Goal: Task Accomplishment & Management: Manage account settings

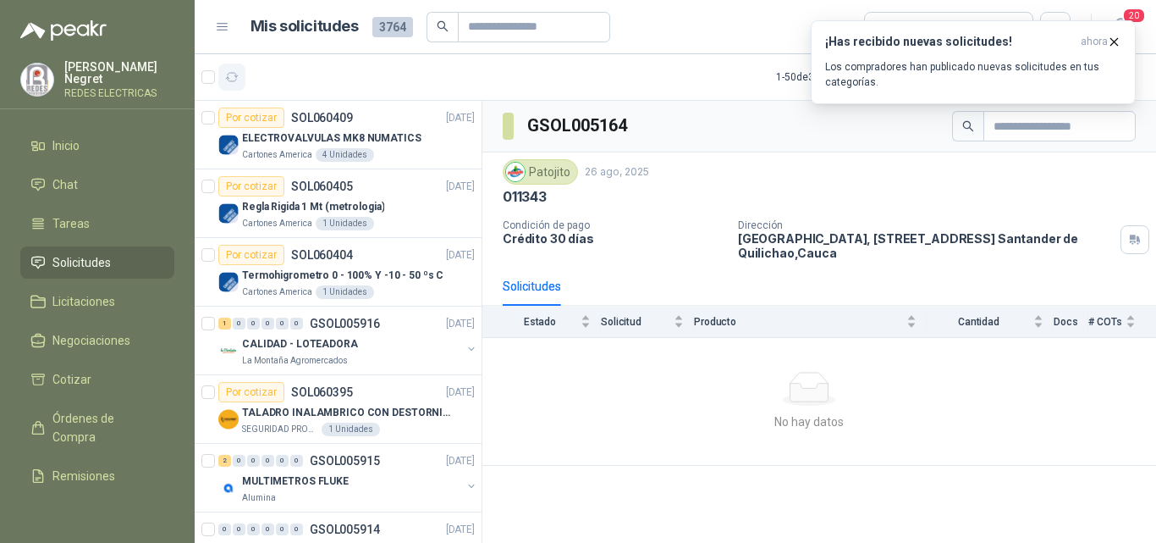
click at [240, 66] on button "button" at bounding box center [231, 76] width 27 height 27
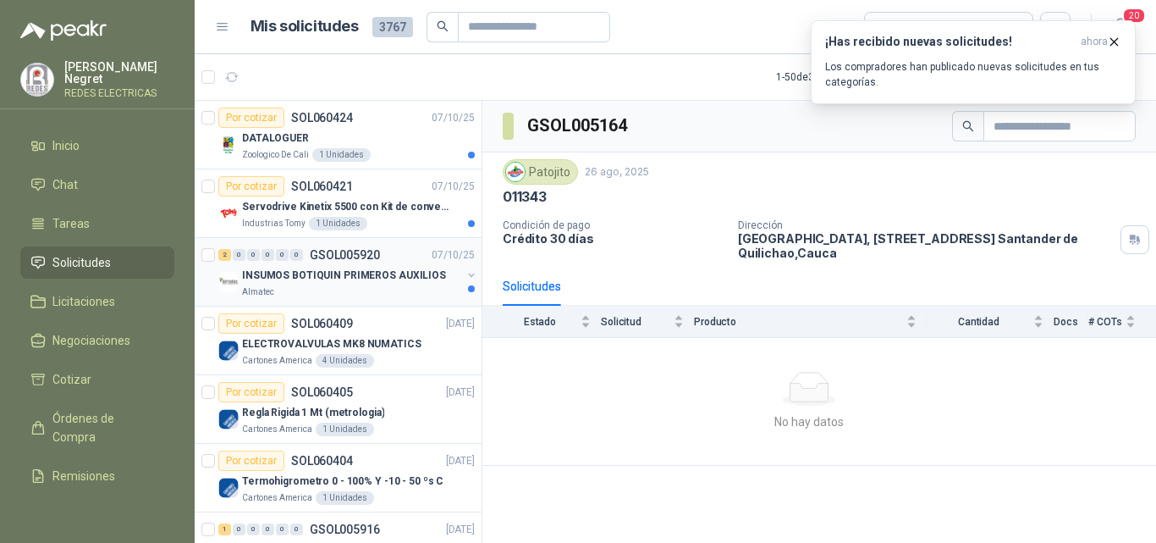
click at [372, 284] on div "INSUMOS BOTIQUIN PRIMEROS AUXILIOS" at bounding box center [351, 275] width 219 height 20
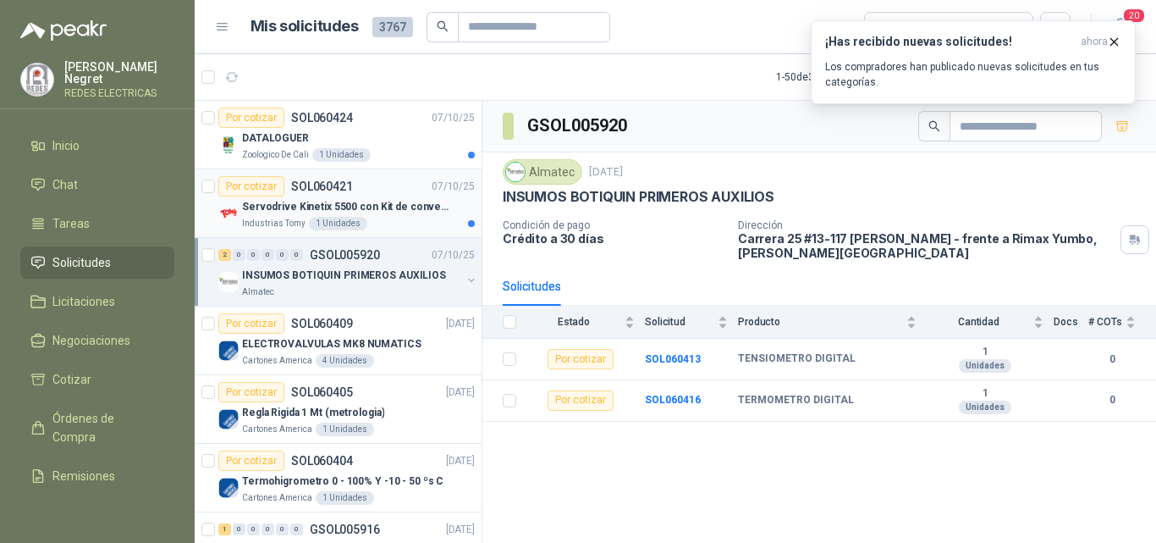
click at [383, 212] on p "Servodrive Kinetix 5500 con Kit de conversión y filtro (Ref 41350505)" at bounding box center [347, 207] width 211 height 16
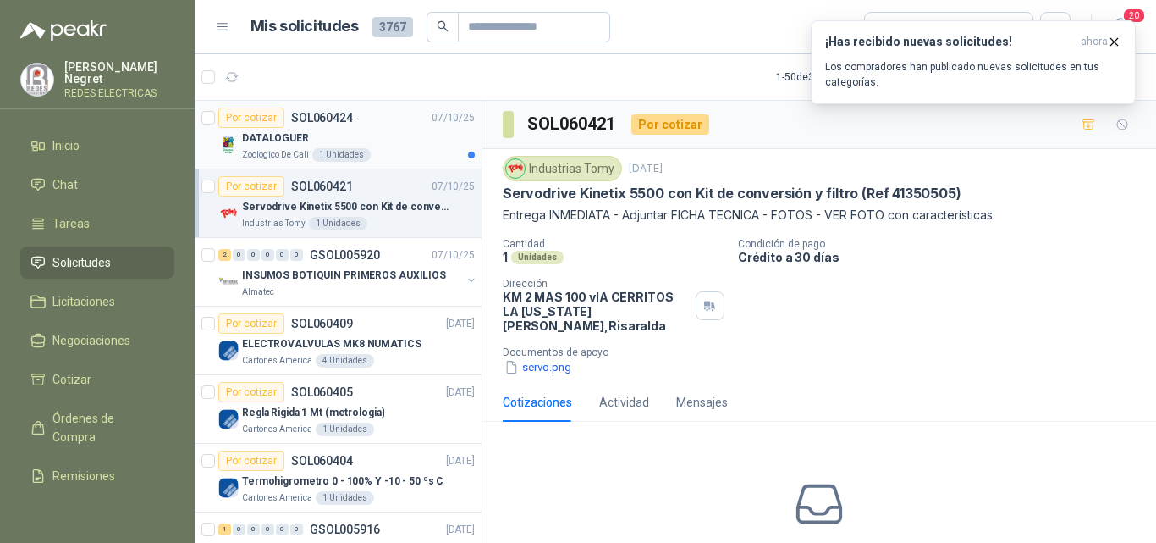
click at [426, 150] on div "Zoologico De Cali 1 Unidades" at bounding box center [358, 155] width 233 height 14
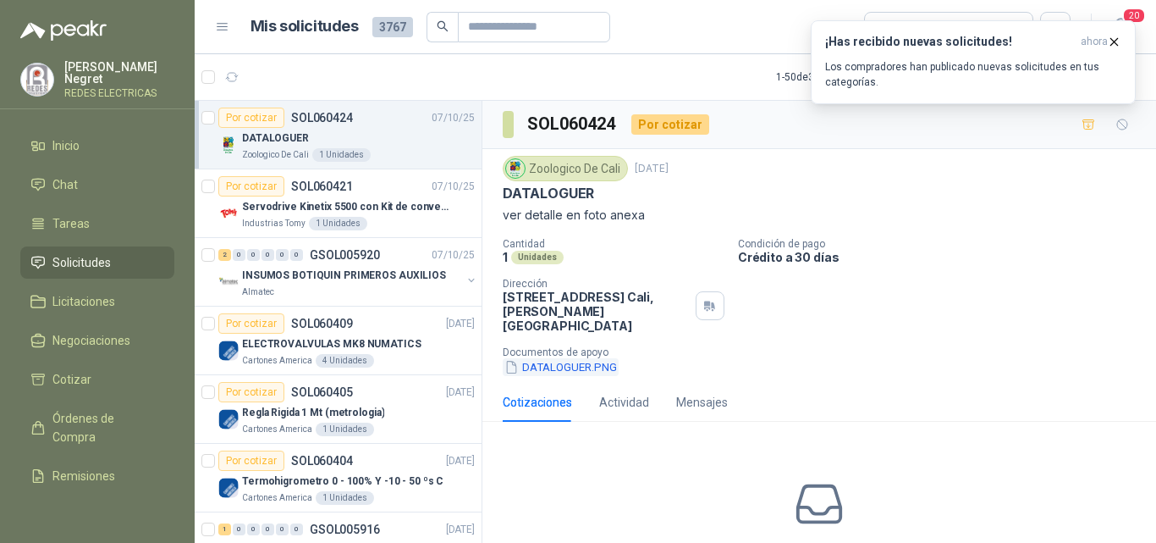
click at [572, 358] on button "DATALOGUER.PNG" at bounding box center [561, 367] width 116 height 18
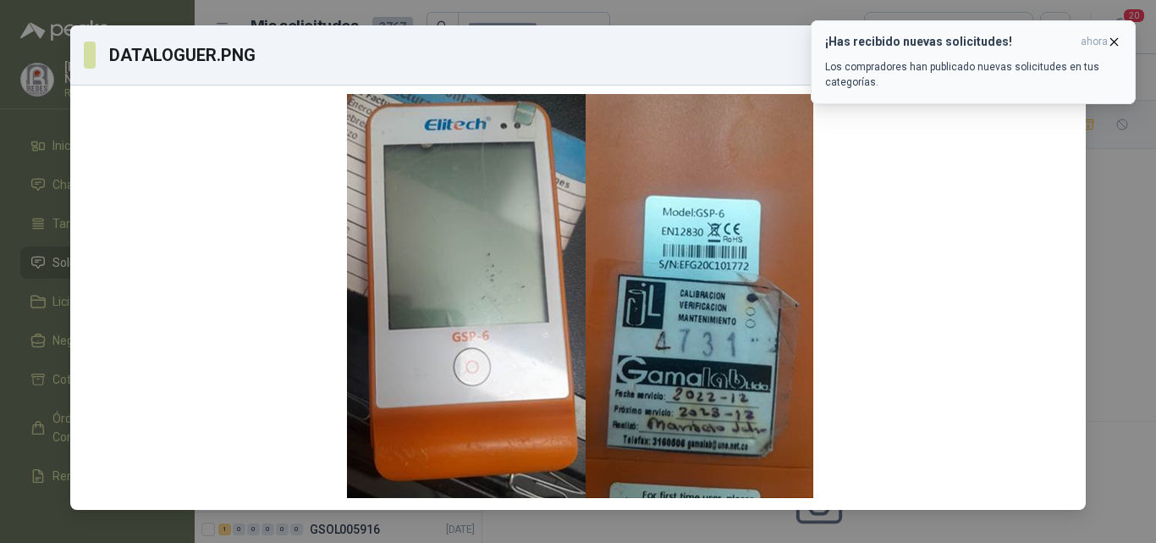
click at [1118, 44] on icon "button" at bounding box center [1114, 42] width 14 height 14
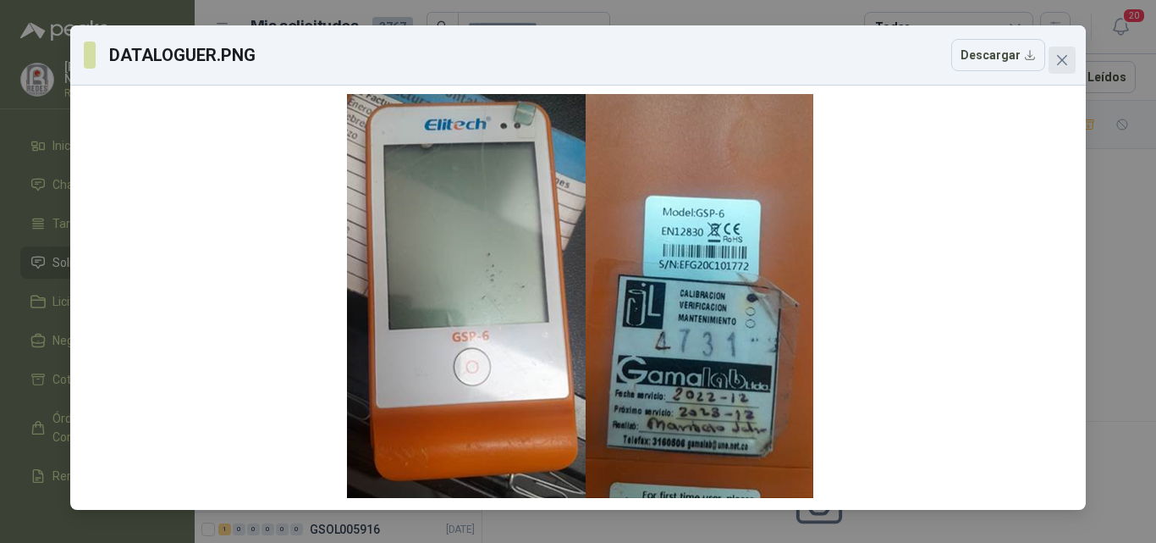
click at [1066, 58] on icon "close" at bounding box center [1062, 60] width 14 height 14
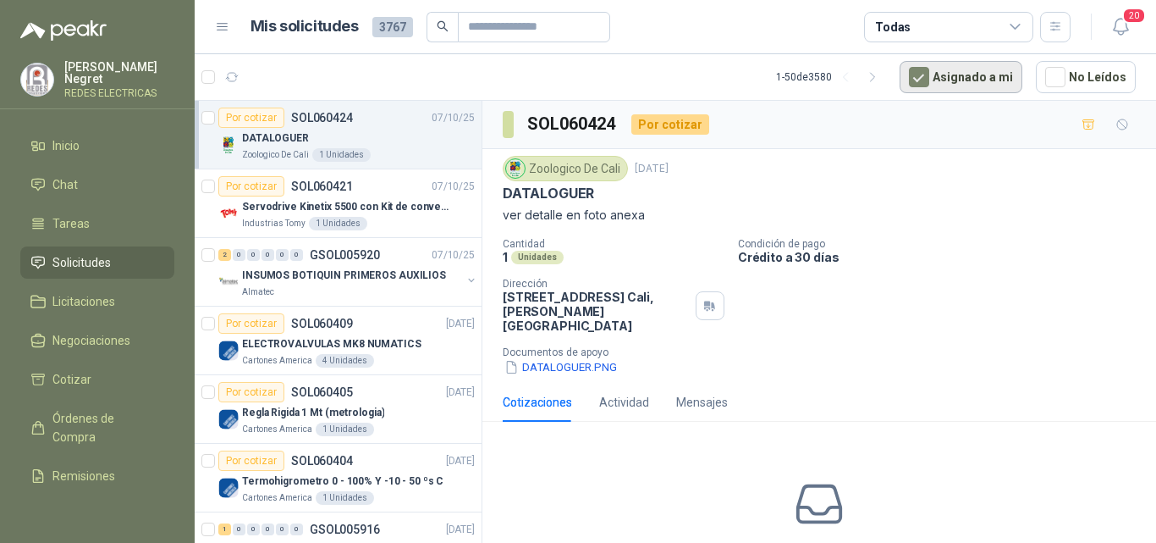
click at [919, 66] on button "Asignado a mi" at bounding box center [961, 77] width 123 height 32
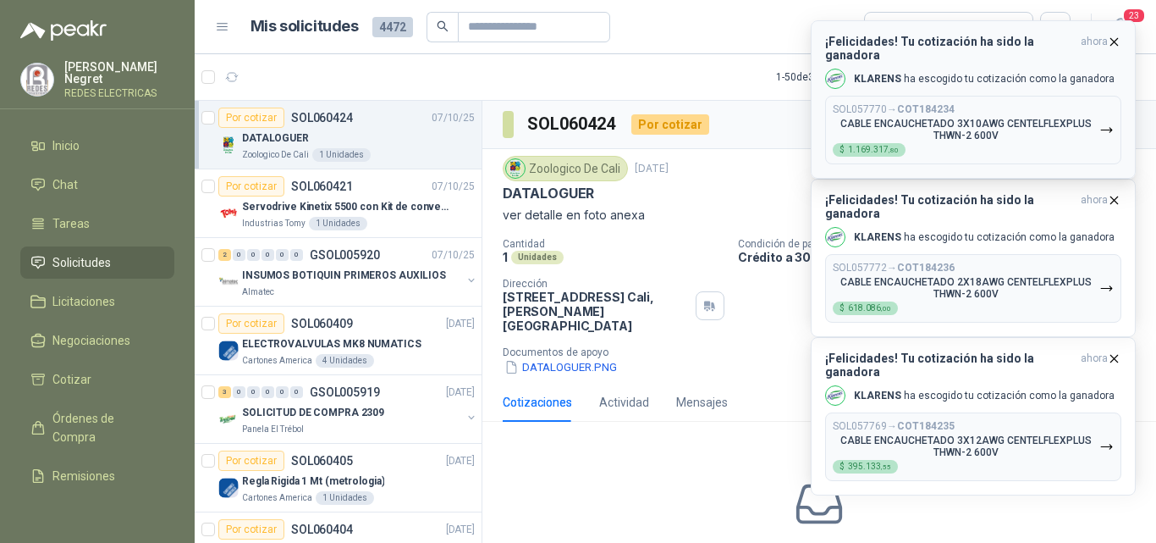
click at [1115, 41] on icon "button" at bounding box center [1114, 42] width 14 height 14
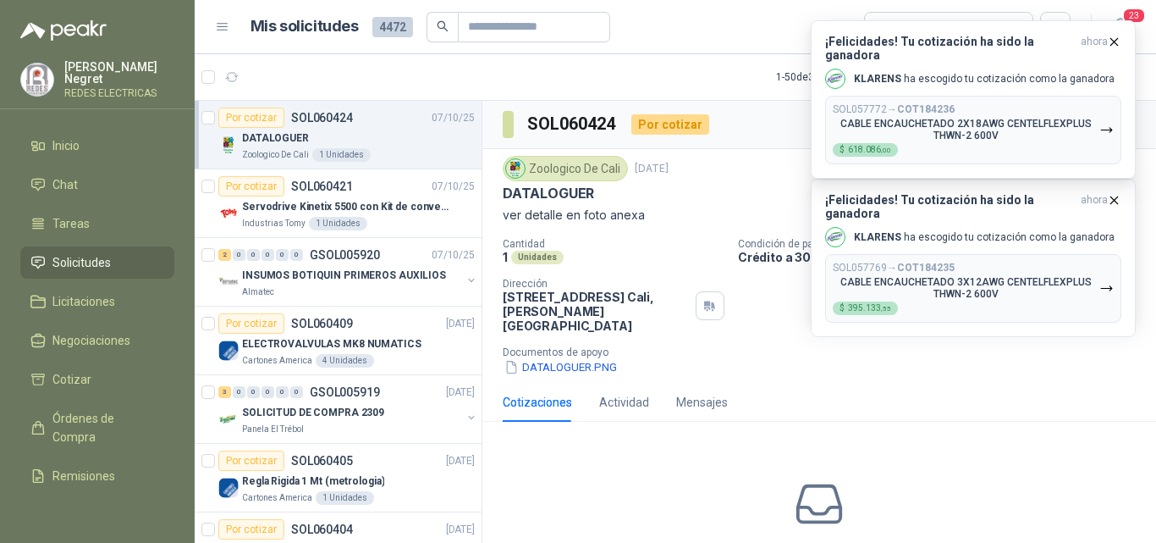
click at [1115, 41] on icon "button" at bounding box center [1114, 42] width 14 height 14
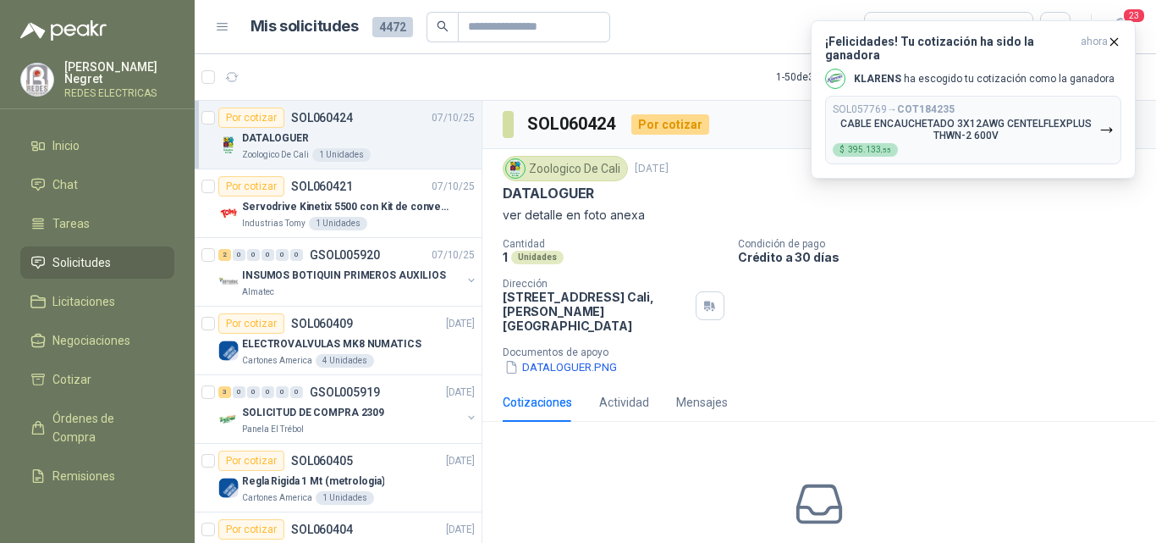
click at [1115, 41] on icon "button" at bounding box center [1114, 42] width 14 height 14
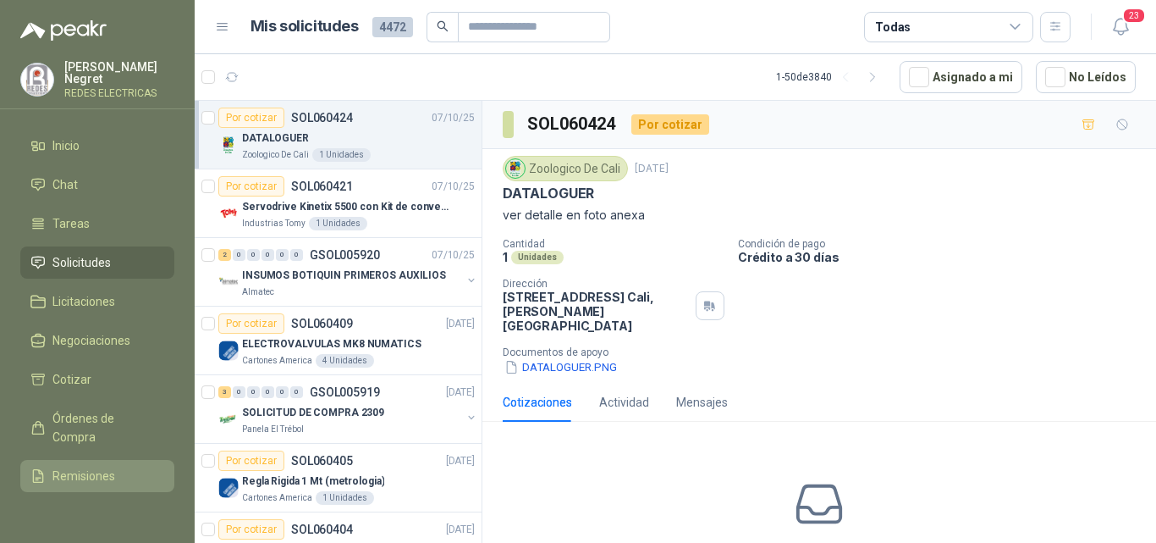
click at [95, 474] on span "Remisiones" at bounding box center [83, 475] width 63 height 19
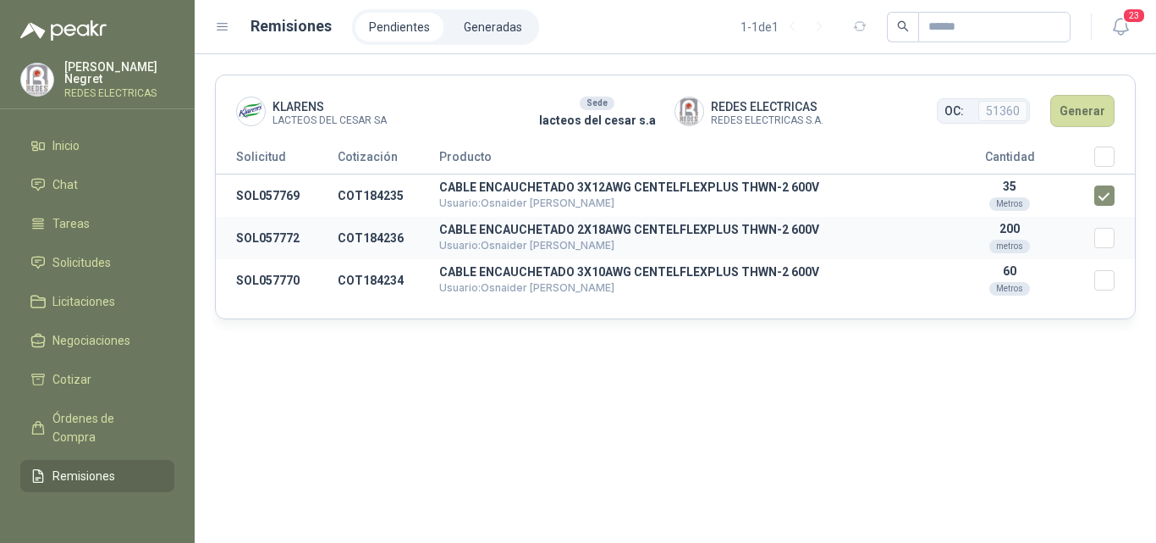
click at [1100, 249] on td "Seleccionar/deseleccionar" at bounding box center [1114, 238] width 41 height 42
click at [1106, 228] on td "Seleccionar/deseleccionar" at bounding box center [1114, 238] width 41 height 42
click at [1069, 107] on button "Generar" at bounding box center [1082, 111] width 64 height 32
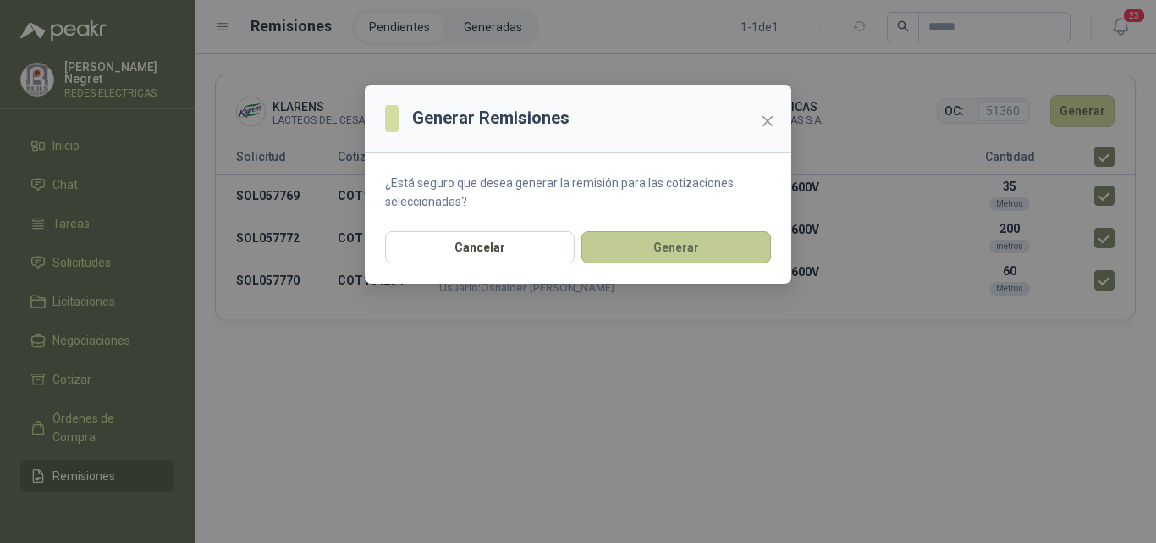
click at [732, 257] on button "Generar" at bounding box center [676, 247] width 190 height 32
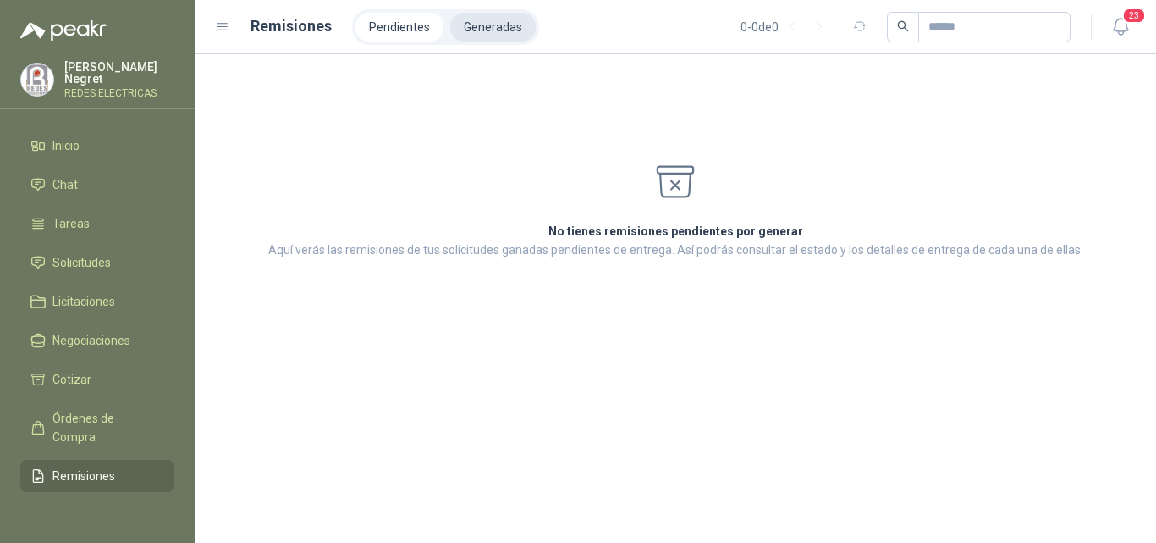
click at [469, 30] on li "Generadas" at bounding box center [492, 27] width 85 height 29
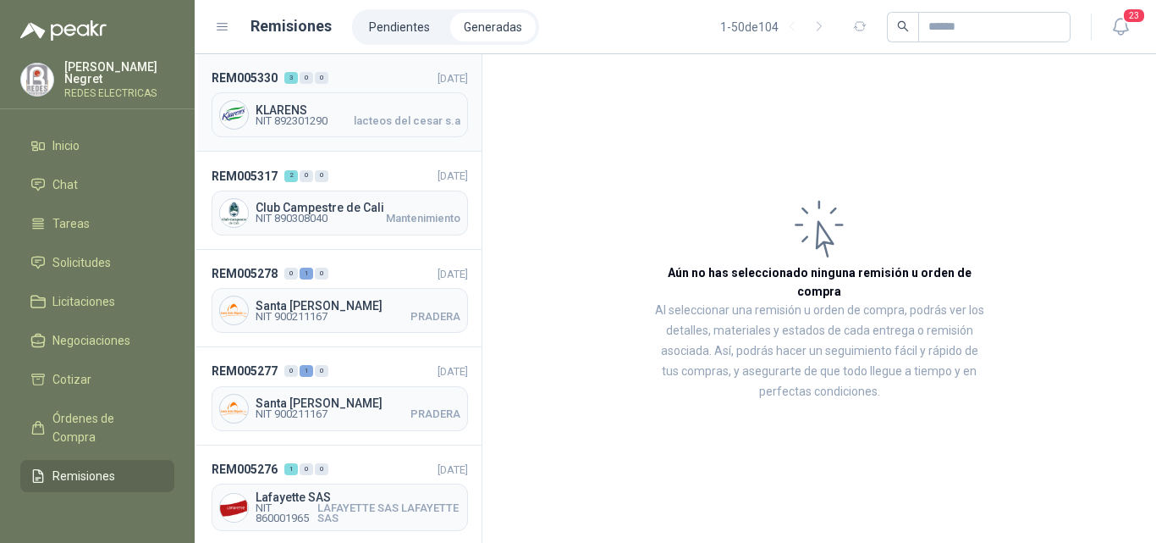
click at [323, 113] on span "KLARENS" at bounding box center [358, 110] width 205 height 12
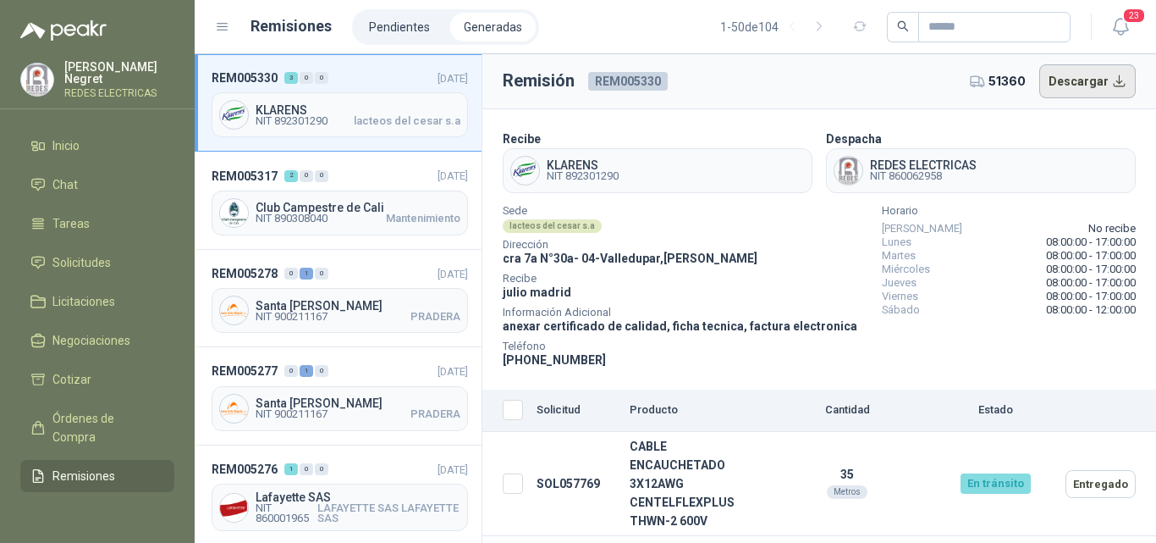
click at [1087, 79] on button "Descargar" at bounding box center [1087, 81] width 97 height 34
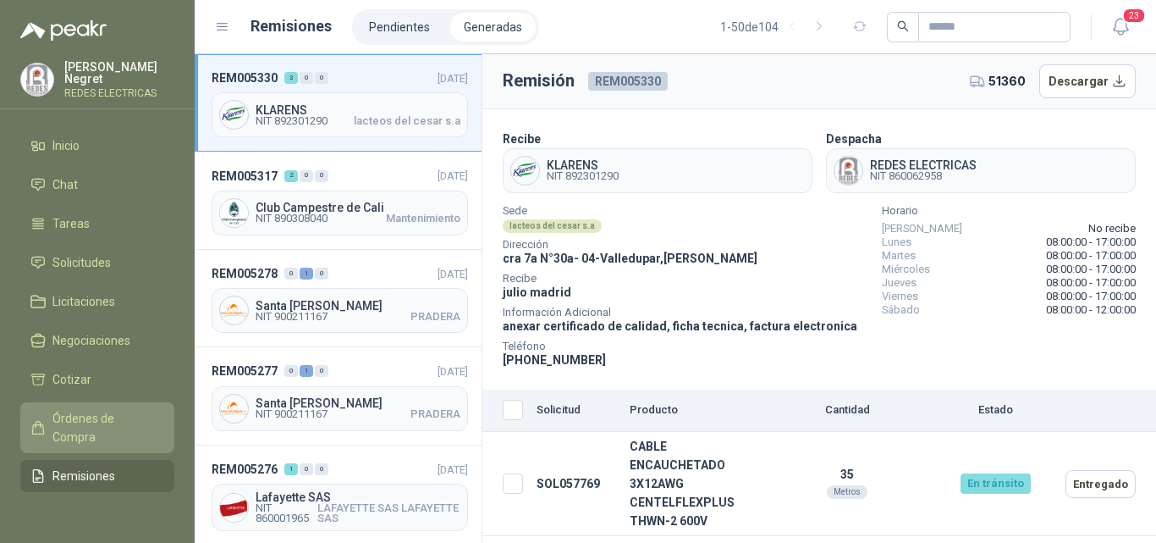
click at [79, 415] on span "Órdenes de Compra" at bounding box center [105, 427] width 106 height 37
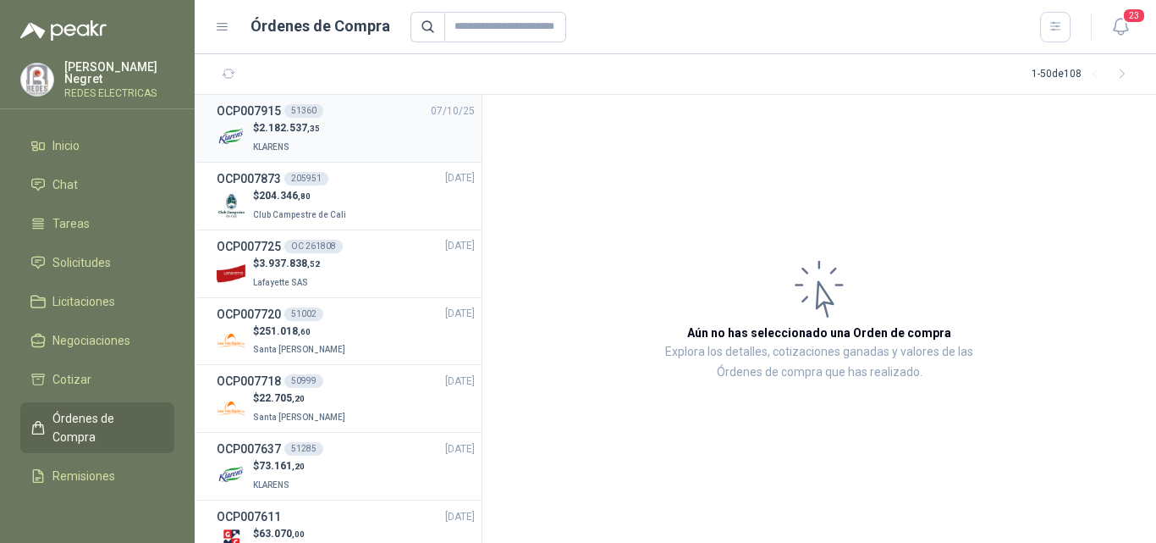
click at [311, 131] on span ",35" at bounding box center [313, 128] width 13 height 9
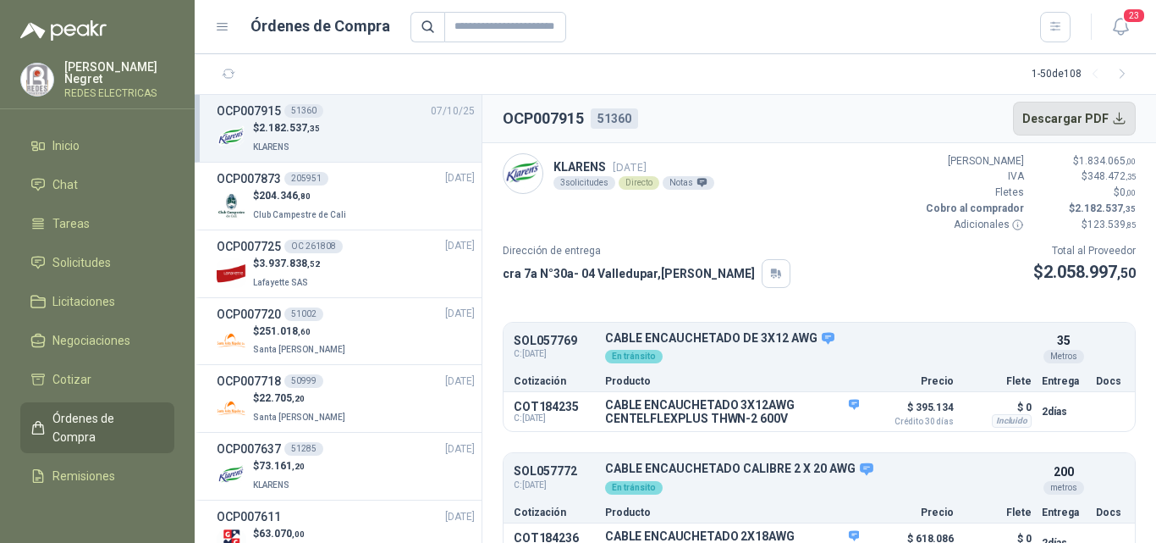
click at [1060, 131] on button "Descargar PDF" at bounding box center [1075, 119] width 124 height 34
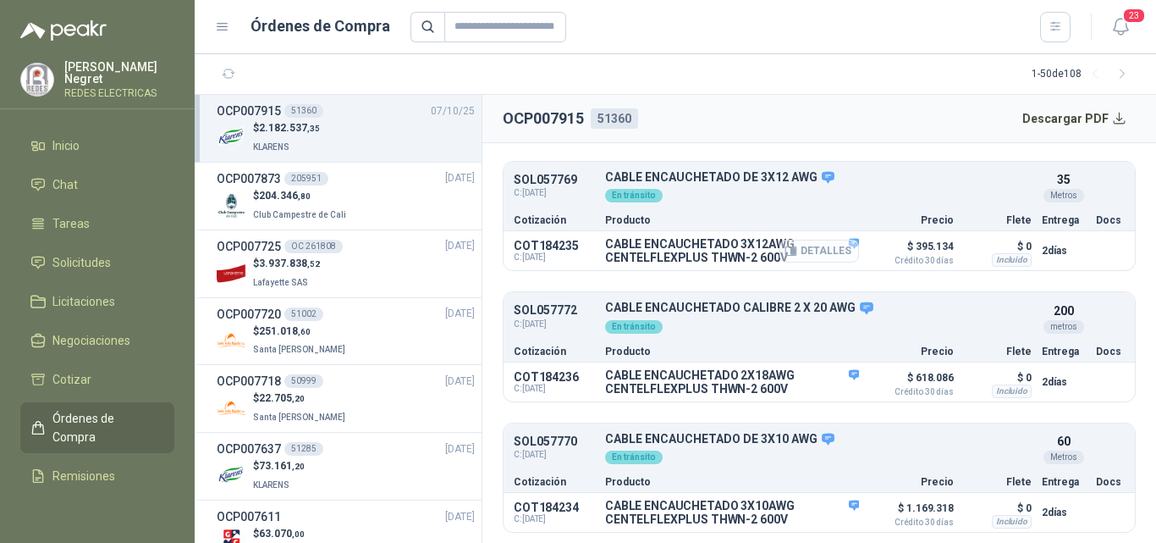
click at [812, 252] on button "Detalles" at bounding box center [819, 251] width 80 height 23
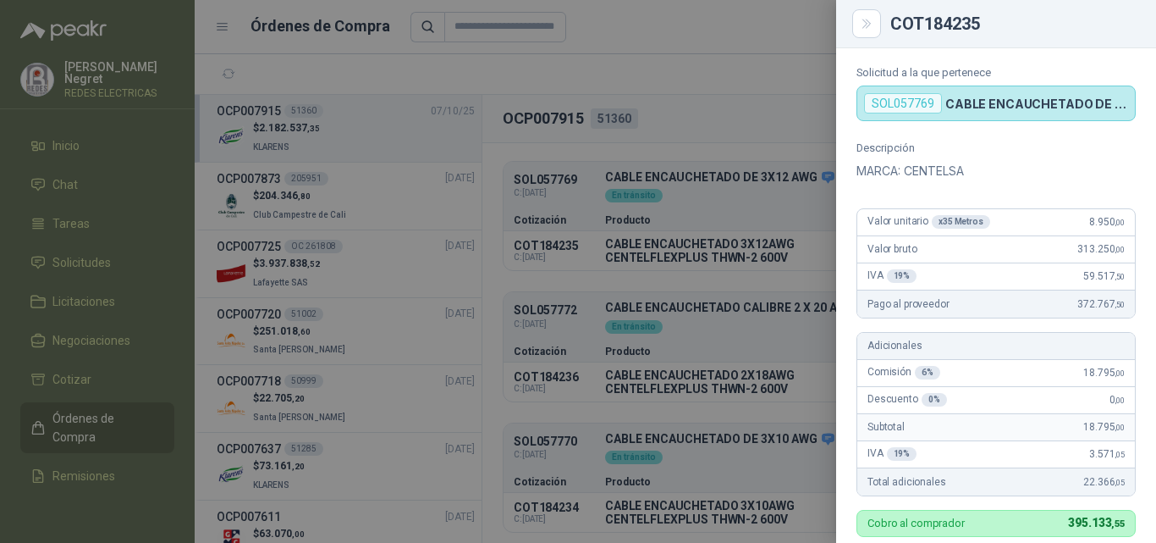
scroll to position [0, 0]
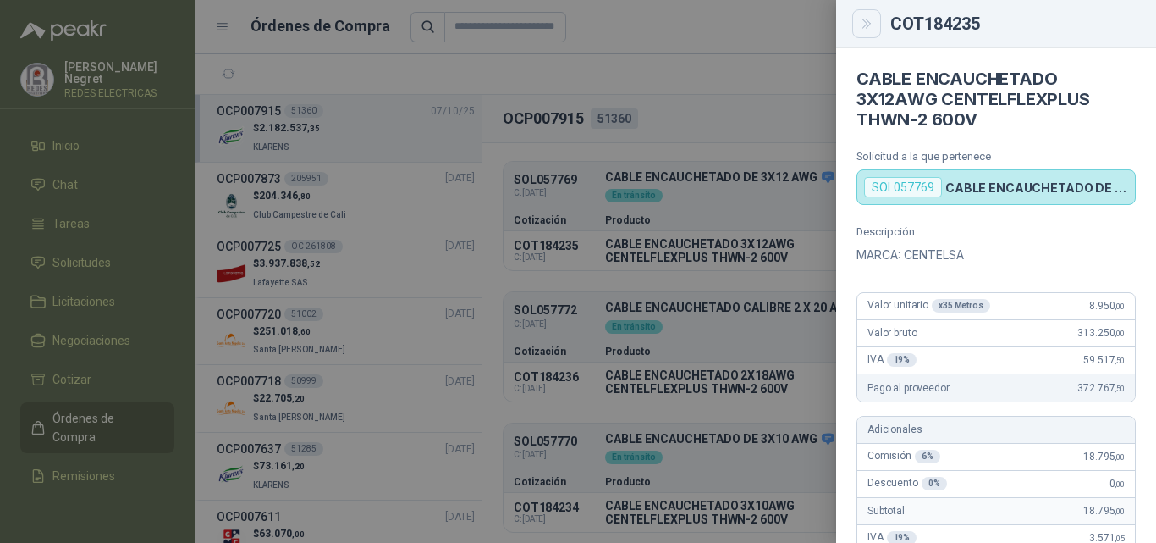
click at [865, 32] on button "Close" at bounding box center [866, 23] width 29 height 29
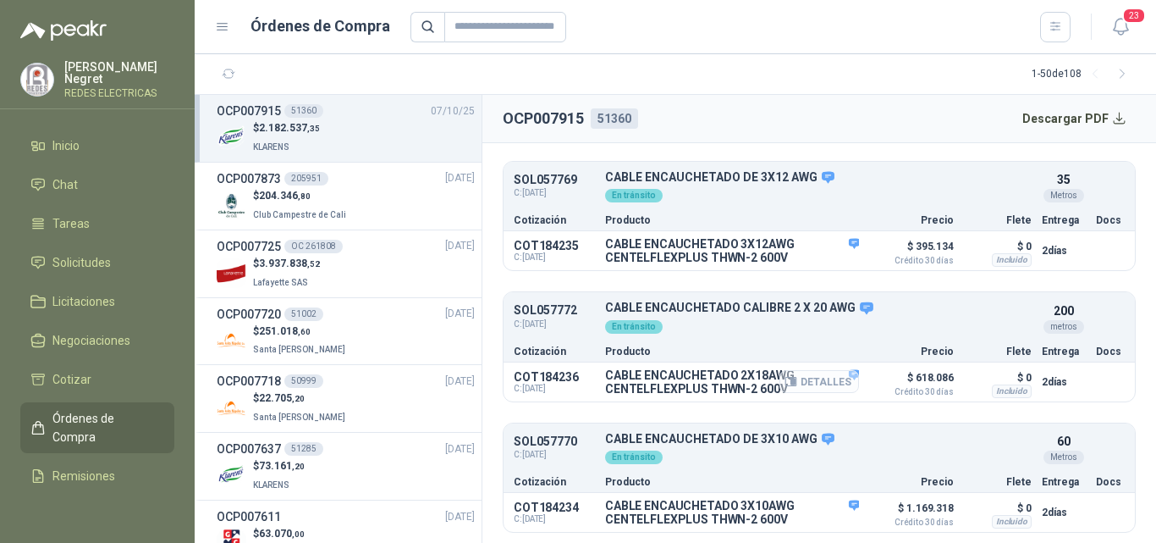
click at [814, 376] on button "Detalles" at bounding box center [819, 381] width 80 height 23
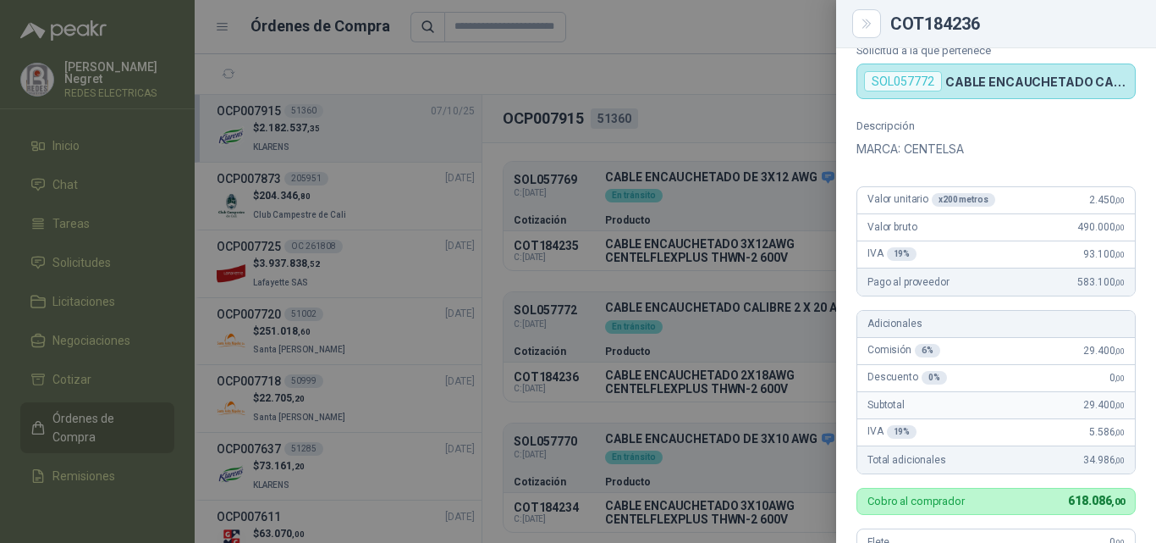
scroll to position [0, 0]
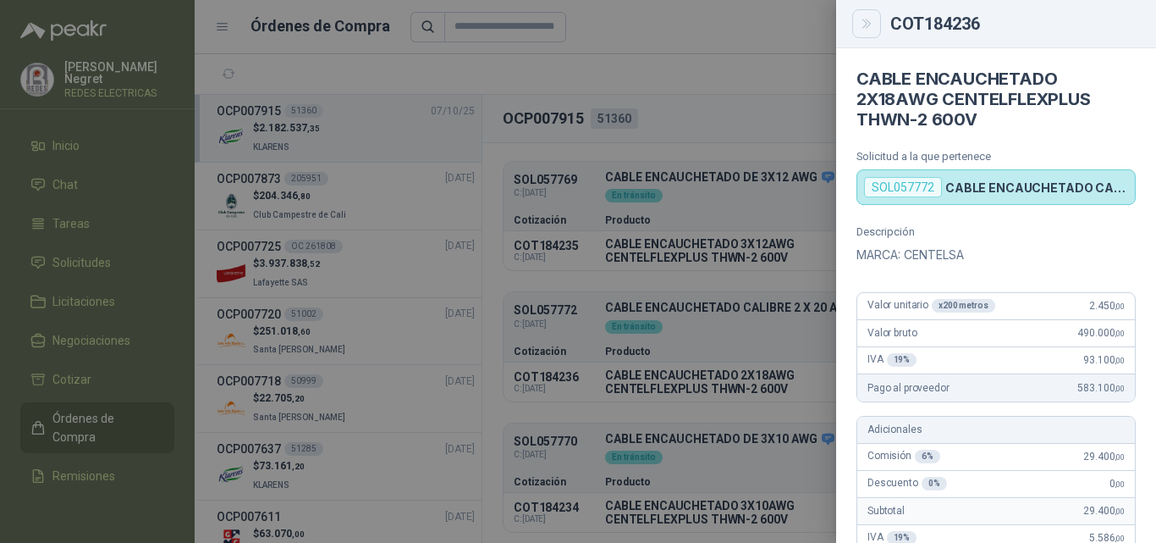
click at [863, 30] on icon "Close" at bounding box center [867, 24] width 14 height 14
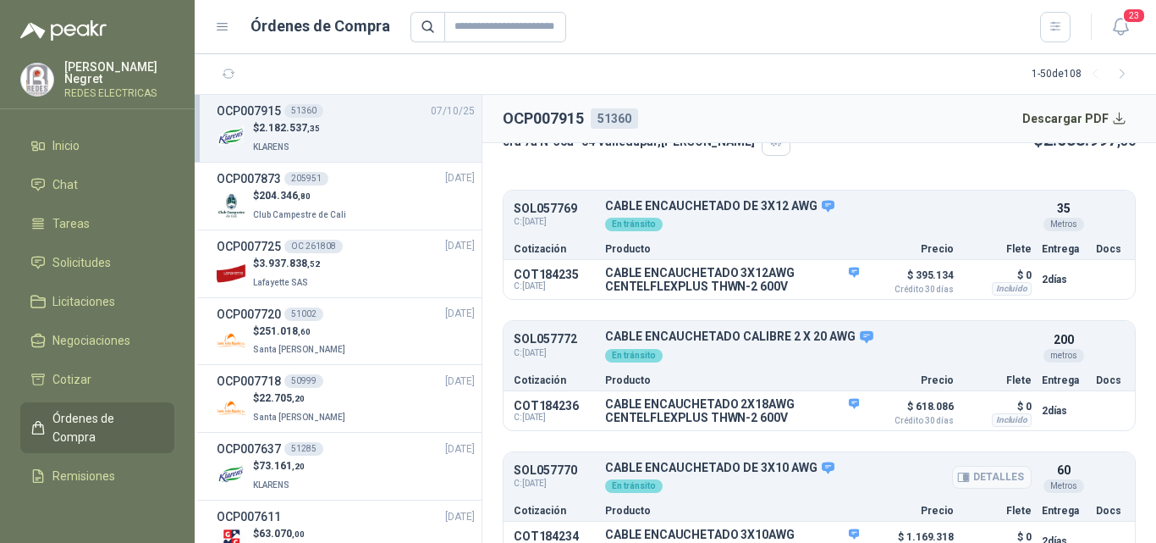
scroll to position [161, 0]
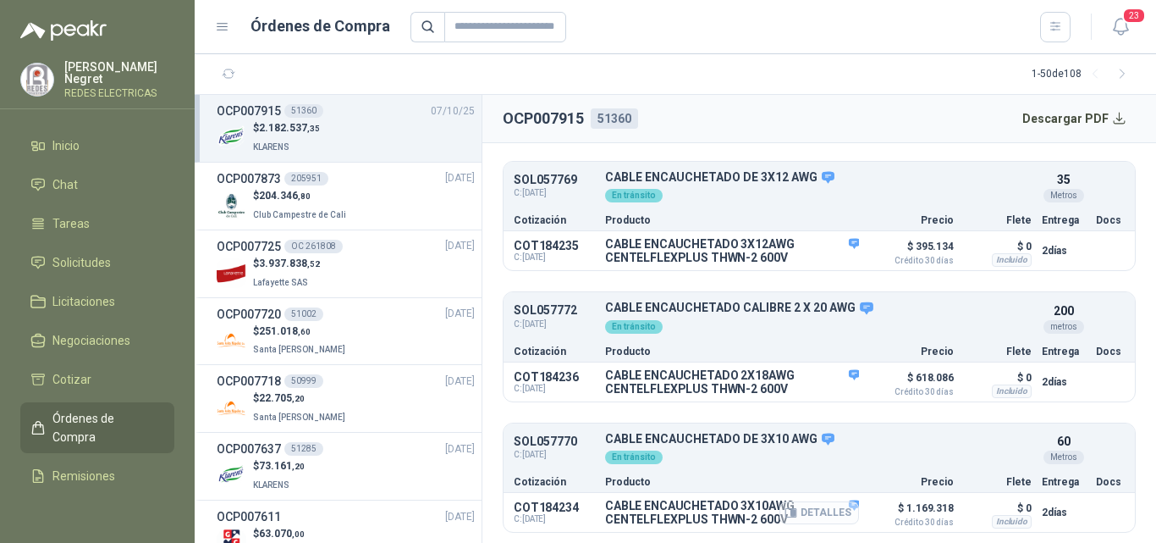
click at [808, 516] on button "Detalles" at bounding box center [819, 512] width 80 height 23
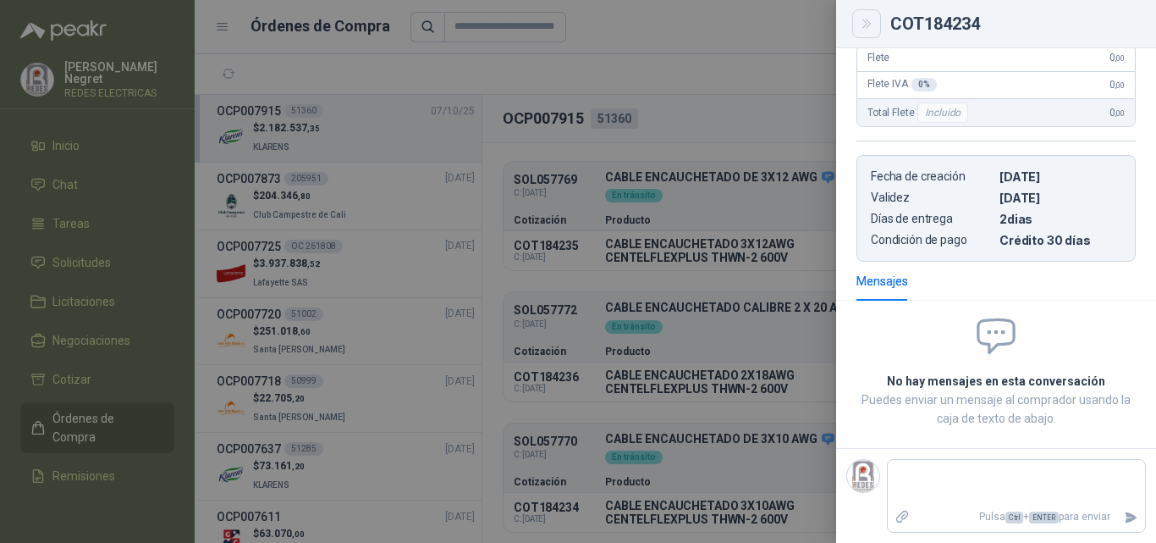
click at [874, 26] on button "Close" at bounding box center [866, 23] width 29 height 29
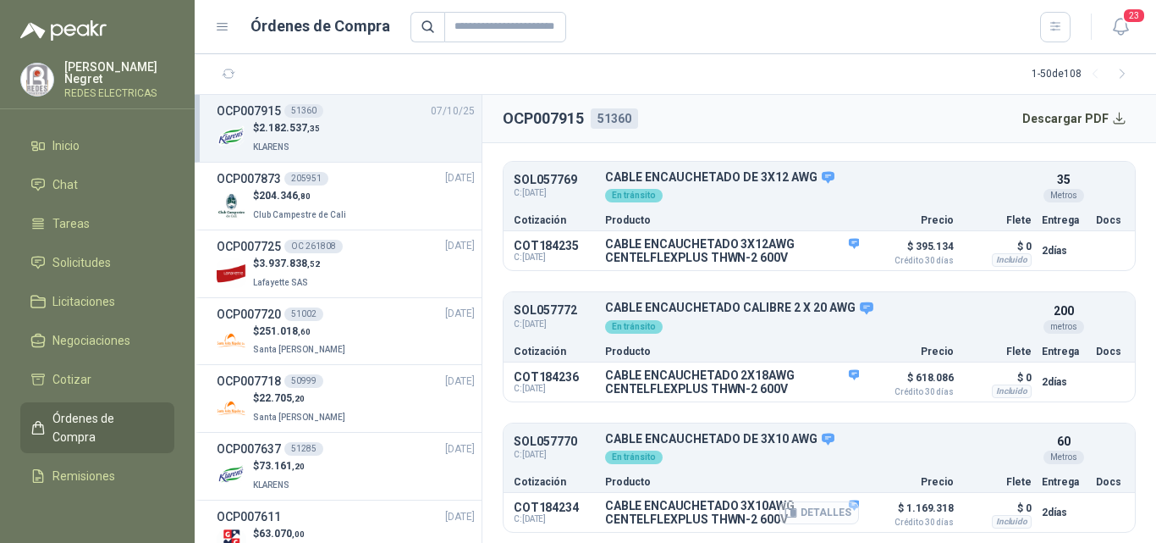
click at [786, 520] on button "Detalles" at bounding box center [819, 512] width 80 height 23
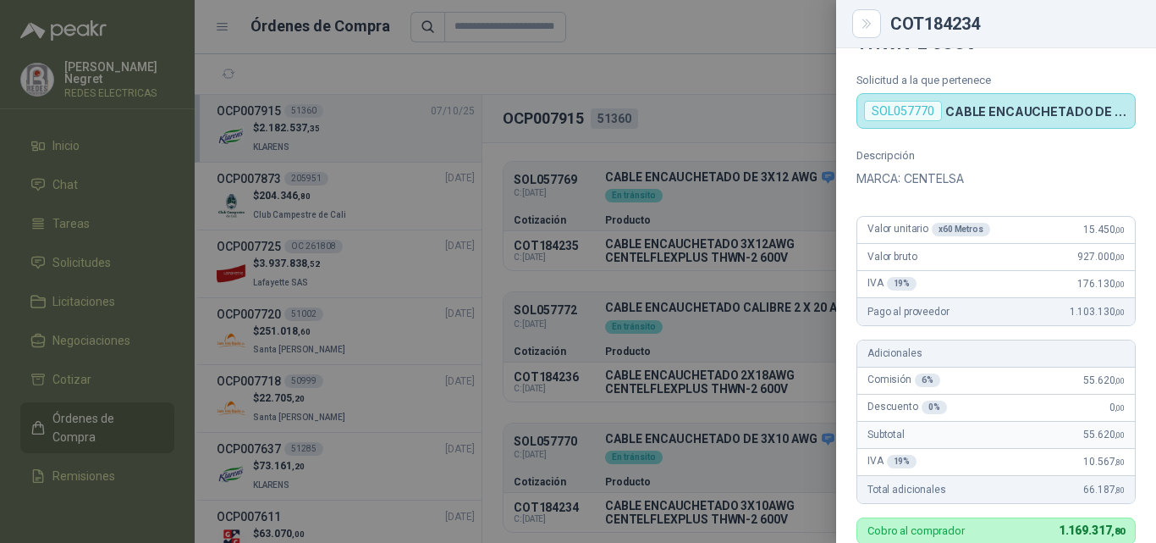
scroll to position [0, 0]
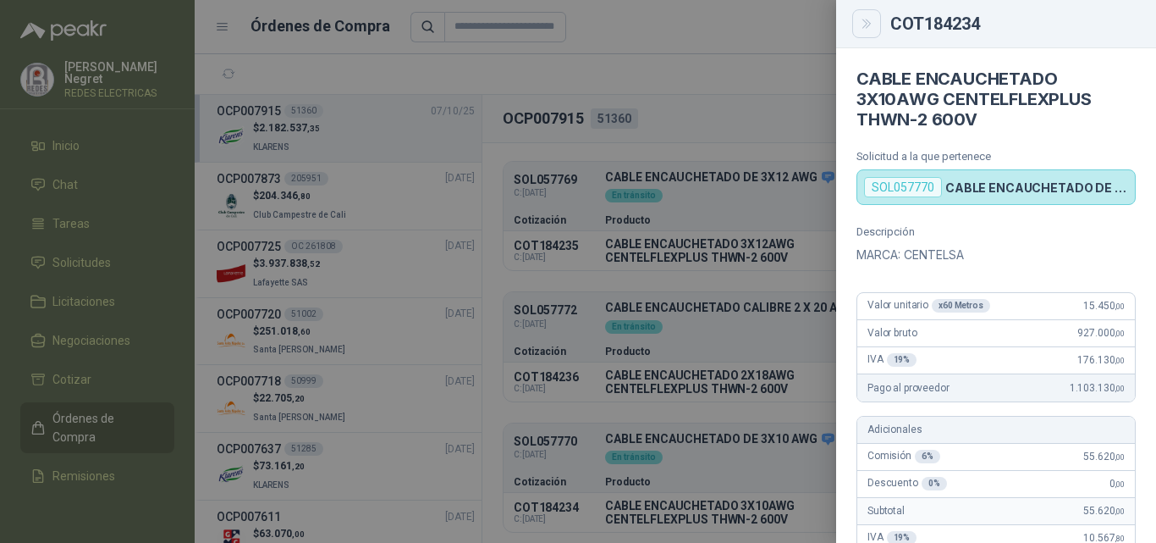
click at [872, 27] on icon "Close" at bounding box center [867, 24] width 14 height 14
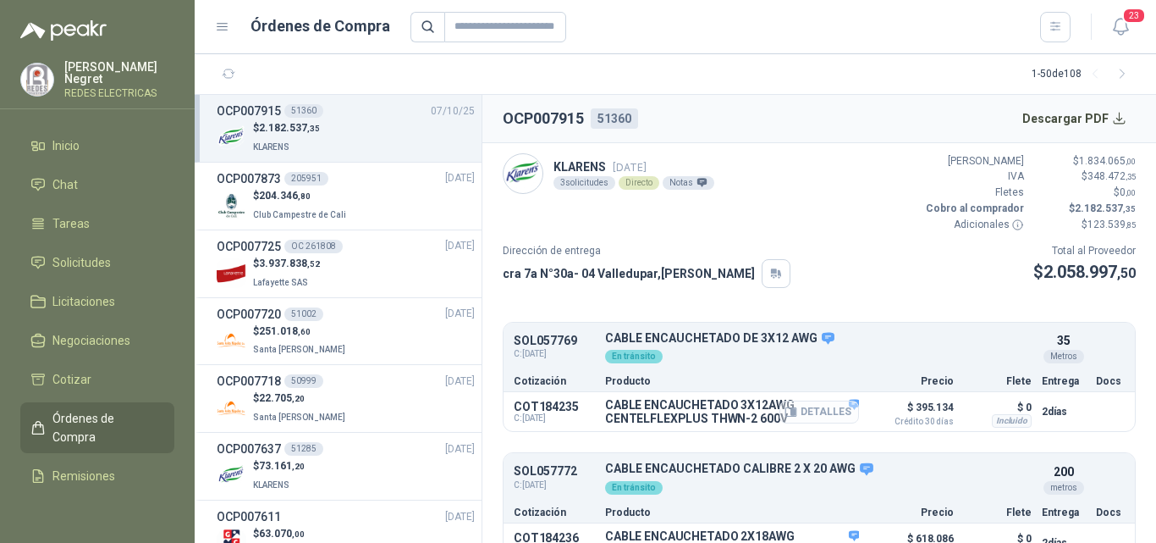
click at [808, 415] on button "Detalles" at bounding box center [819, 411] width 80 height 23
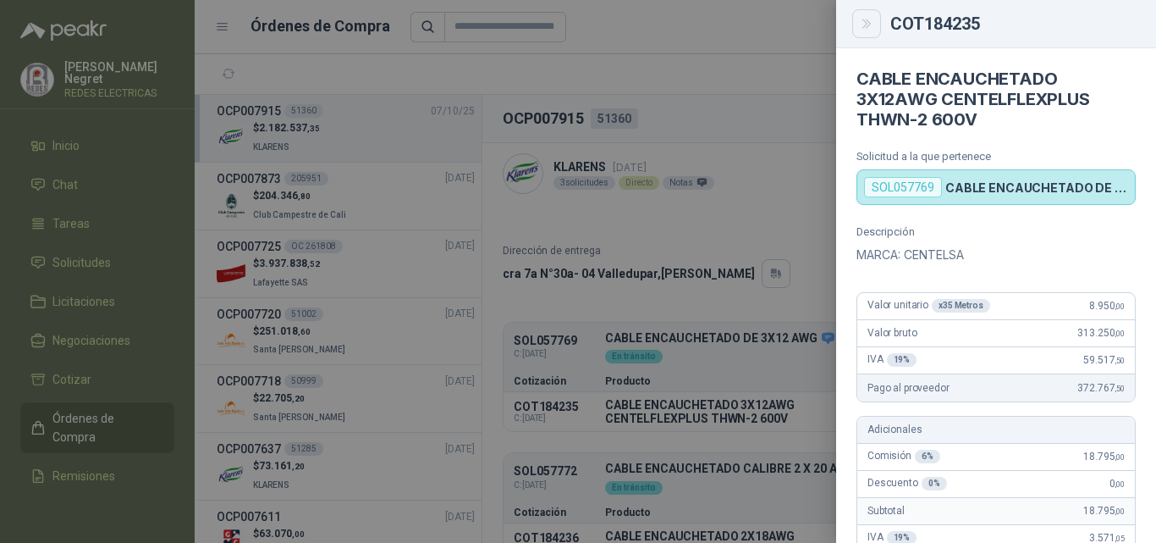
click at [863, 22] on icon "Close" at bounding box center [867, 24] width 14 height 14
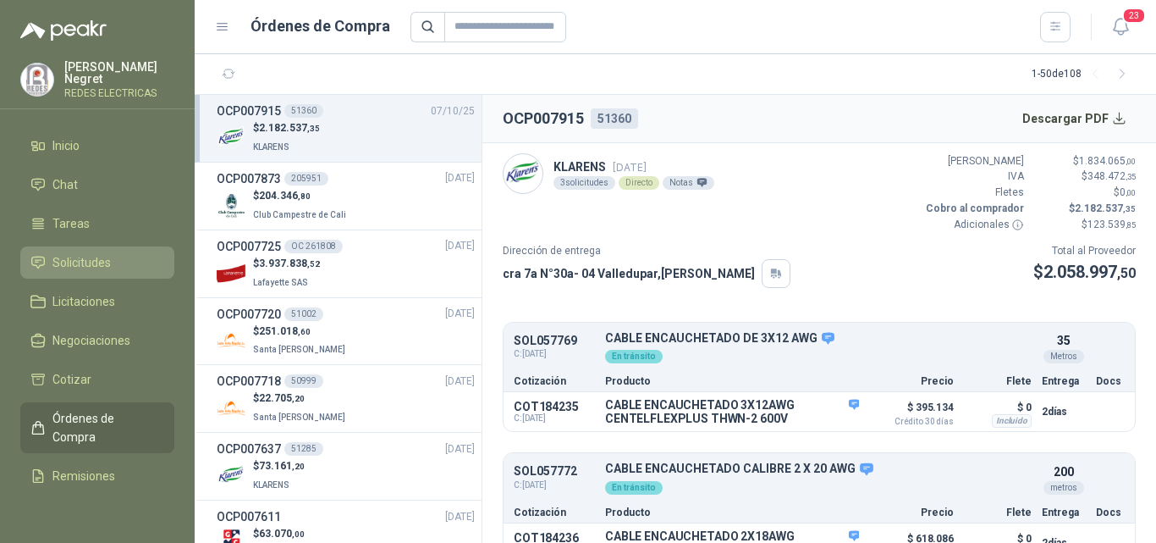
click at [76, 260] on span "Solicitudes" at bounding box center [81, 262] width 58 height 19
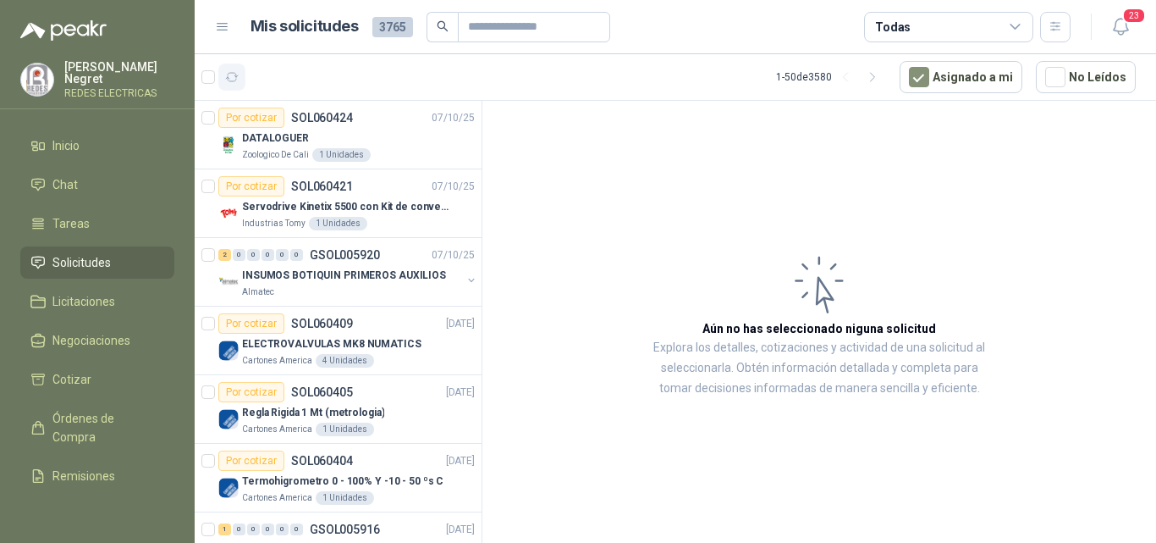
click at [236, 80] on icon "button" at bounding box center [232, 77] width 14 height 14
click at [943, 74] on button "Asignado a mi" at bounding box center [961, 77] width 123 height 32
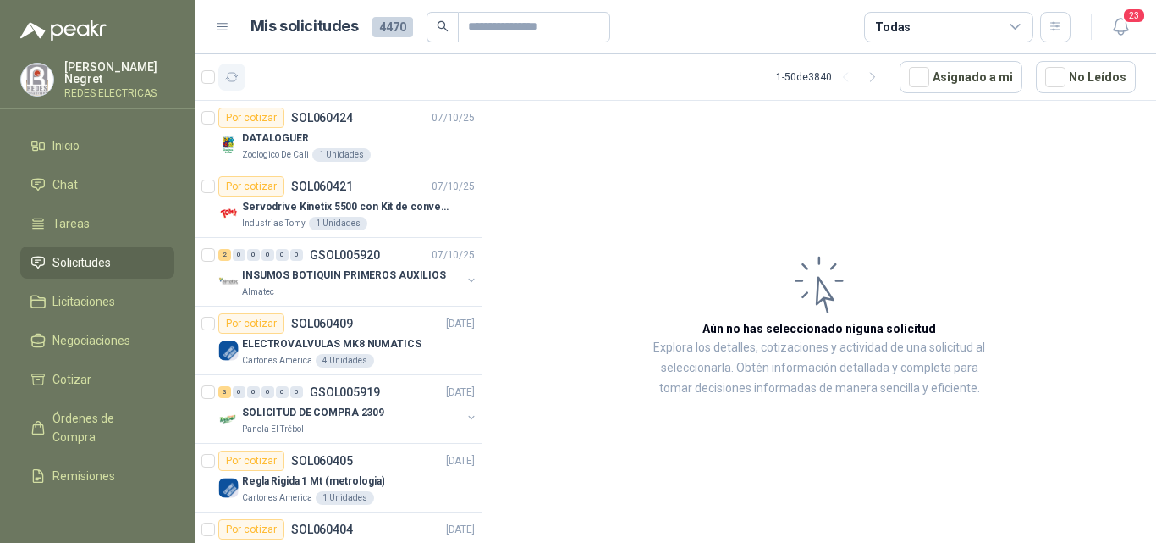
click at [233, 74] on icon "button" at bounding box center [232, 77] width 14 height 14
click at [240, 78] on button "button" at bounding box center [231, 76] width 27 height 27
